Goal: Information Seeking & Learning: Learn about a topic

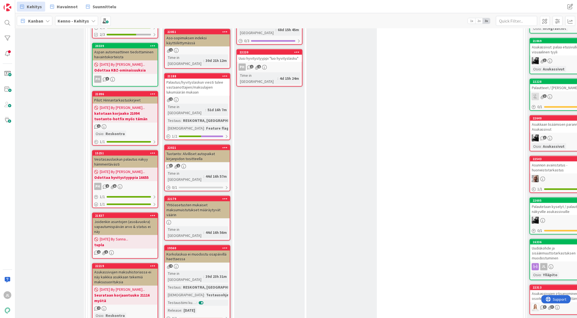
scroll to position [298, 4]
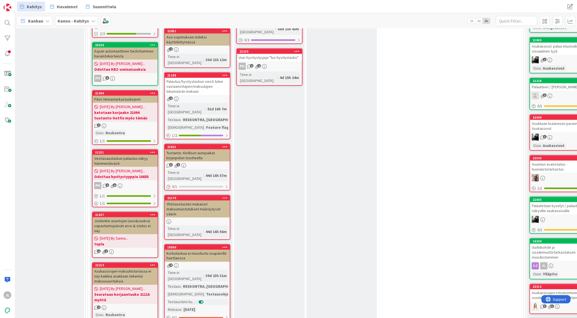
click at [398, 162] on div "9 Tuplat / odottaa jotain toista tikettiä Add Card... 22192 huhtikuun kirjanpid…" at bounding box center [305, 114] width 433 height 689
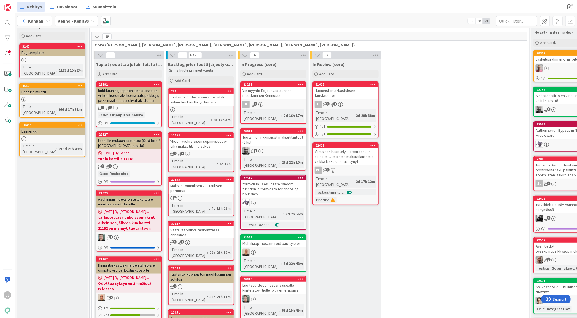
scroll to position [16, 0]
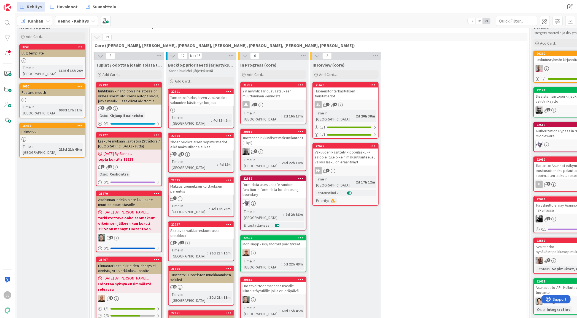
click at [357, 87] on div "21625" at bounding box center [345, 85] width 65 height 5
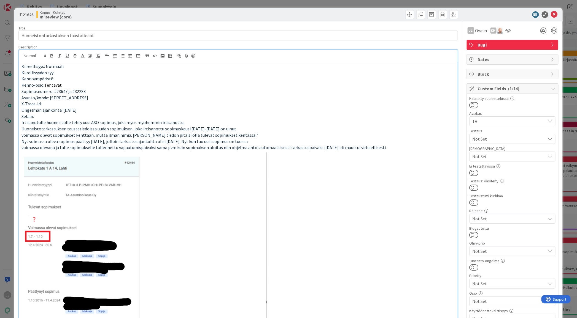
click at [270, 60] on div "Kiireellisyys: Normaali Kiirellisyyden syy: Kennoympäristö: Kenno-osio: Tehtävä…" at bounding box center [238, 288] width 438 height 476
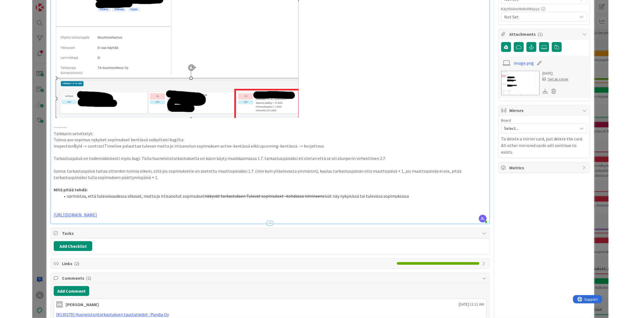
scroll to position [303, 0]
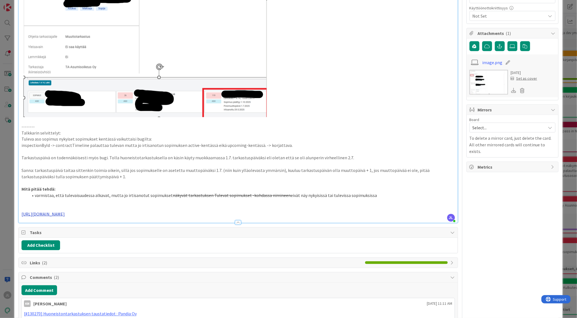
click at [65, 212] on link "https://github.com/pandiafi/kenno/pull/8207" at bounding box center [42, 214] width 43 height 6
click at [68, 226] on link "https://github.com/pandiafi/kenno/pull/8207" at bounding box center [50, 224] width 38 height 7
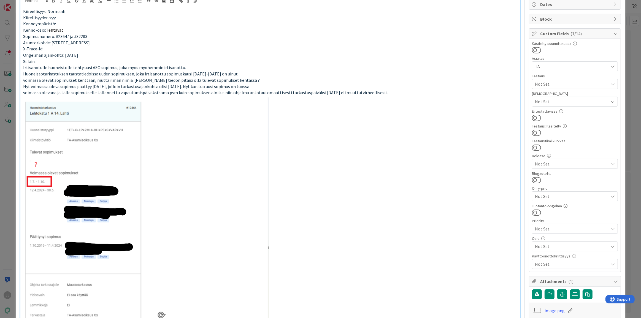
scroll to position [0, 0]
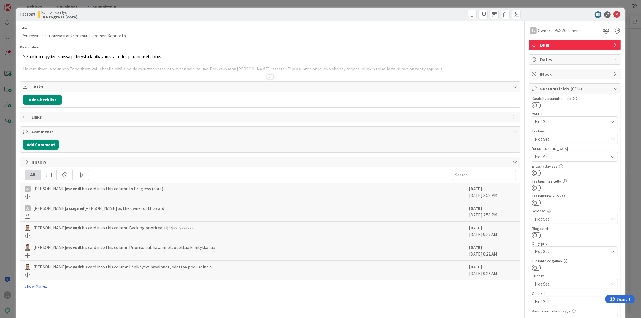
click at [166, 70] on div at bounding box center [269, 70] width 499 height 14
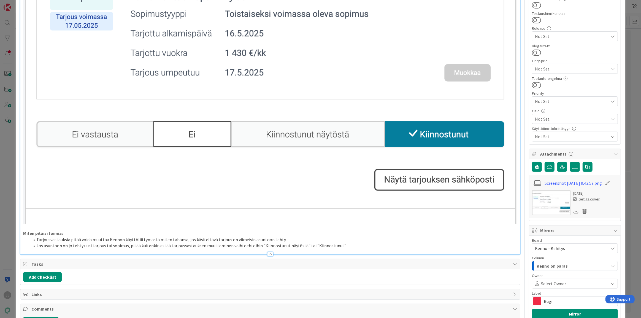
scroll to position [175, 0]
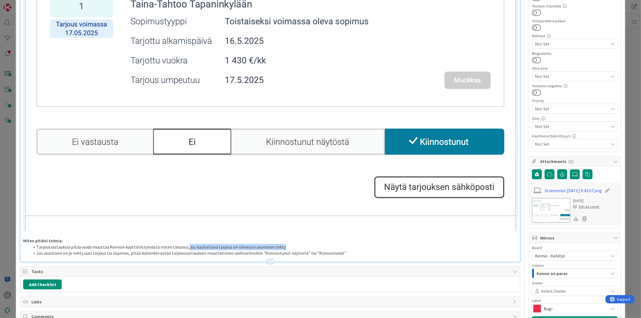
drag, startPoint x: 194, startPoint y: 244, endPoint x: 297, endPoint y: 244, distance: 103.2
click at [297, 244] on li "Tarjousvastauksia pitää voida muuttaa Kennon käyttöliittymästä miten tahansa, j…" at bounding box center [273, 247] width 487 height 6
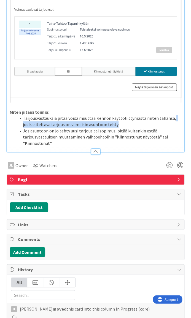
scroll to position [132, 0]
